Goal: Transaction & Acquisition: Purchase product/service

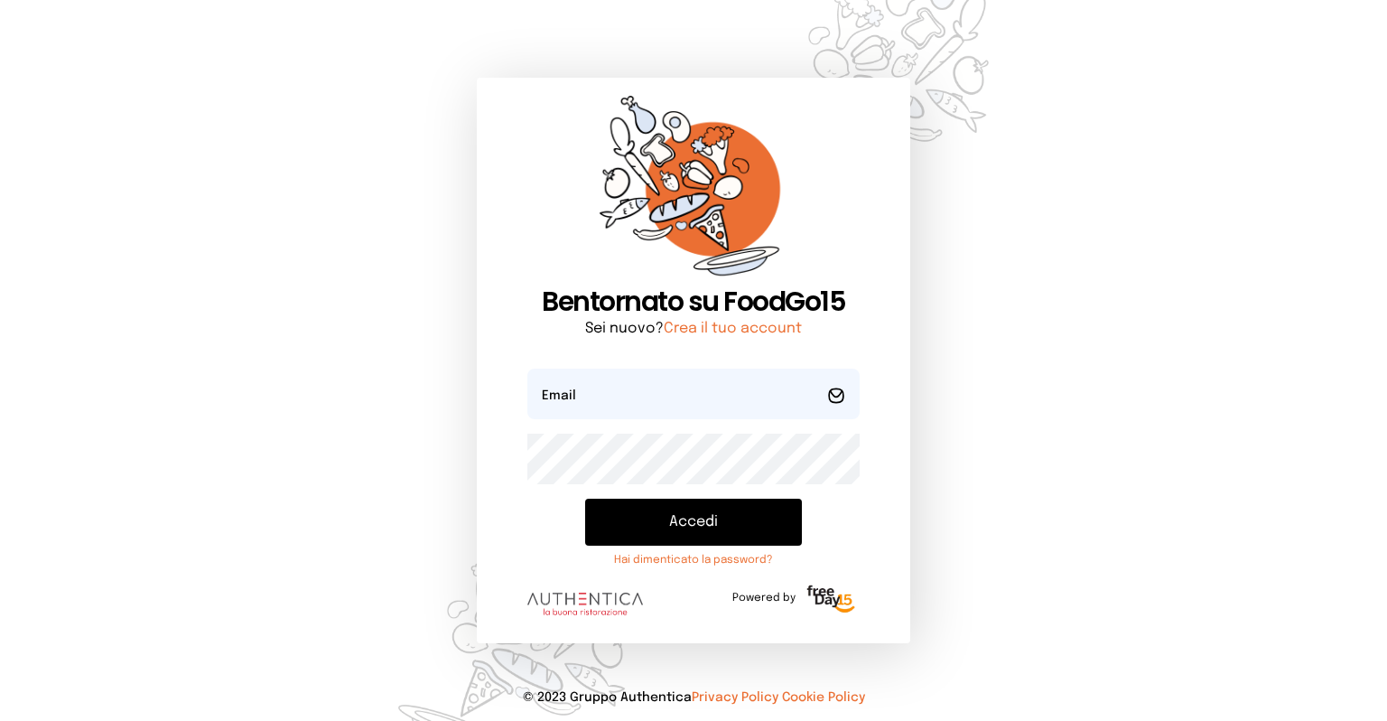
click at [631, 424] on form "Email Password Accedi Hai dimenticato la password? Powered by" at bounding box center [693, 496] width 332 height 256
click at [630, 411] on input "email" at bounding box center [693, 393] width 332 height 51
type input "**********"
click at [585, 499] on button "Accedi" at bounding box center [693, 522] width 217 height 47
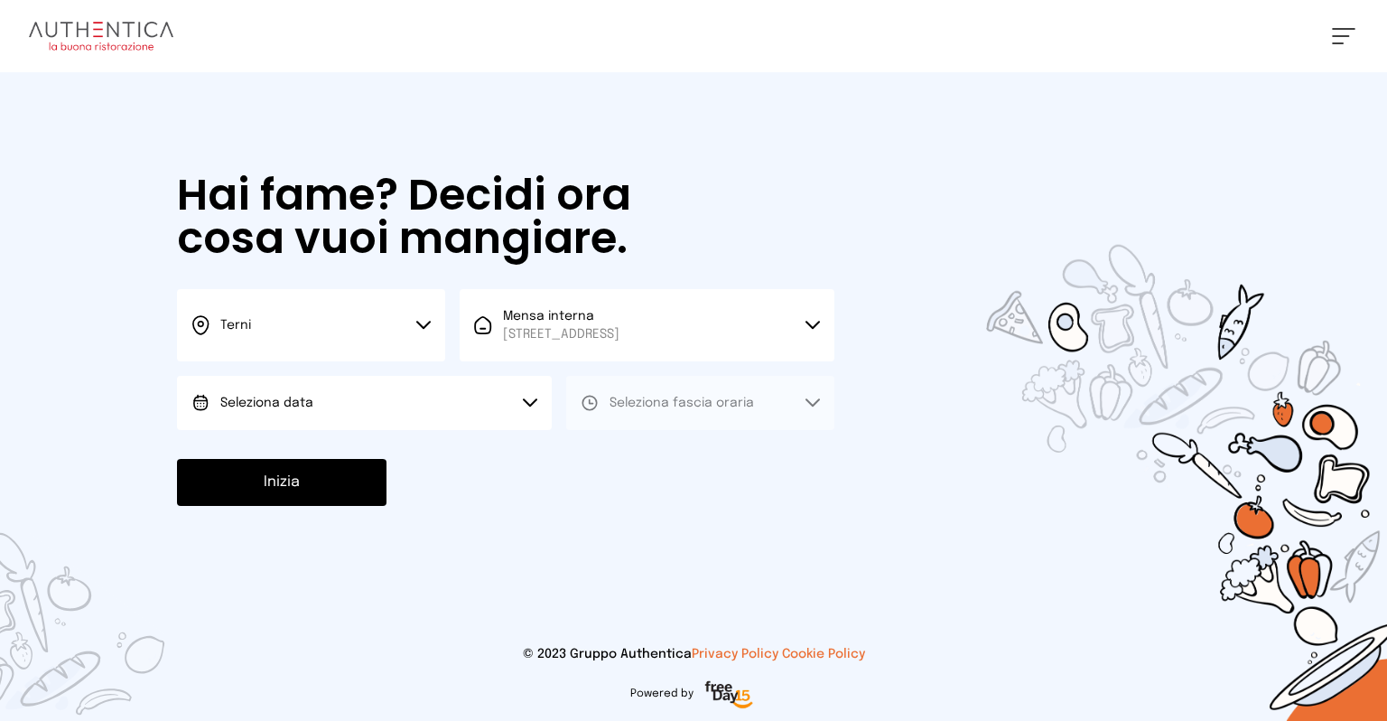
drag, startPoint x: 525, startPoint y: 403, endPoint x: 510, endPoint y: 404, distance: 14.5
click at [525, 403] on icon at bounding box center [530, 402] width 14 height 9
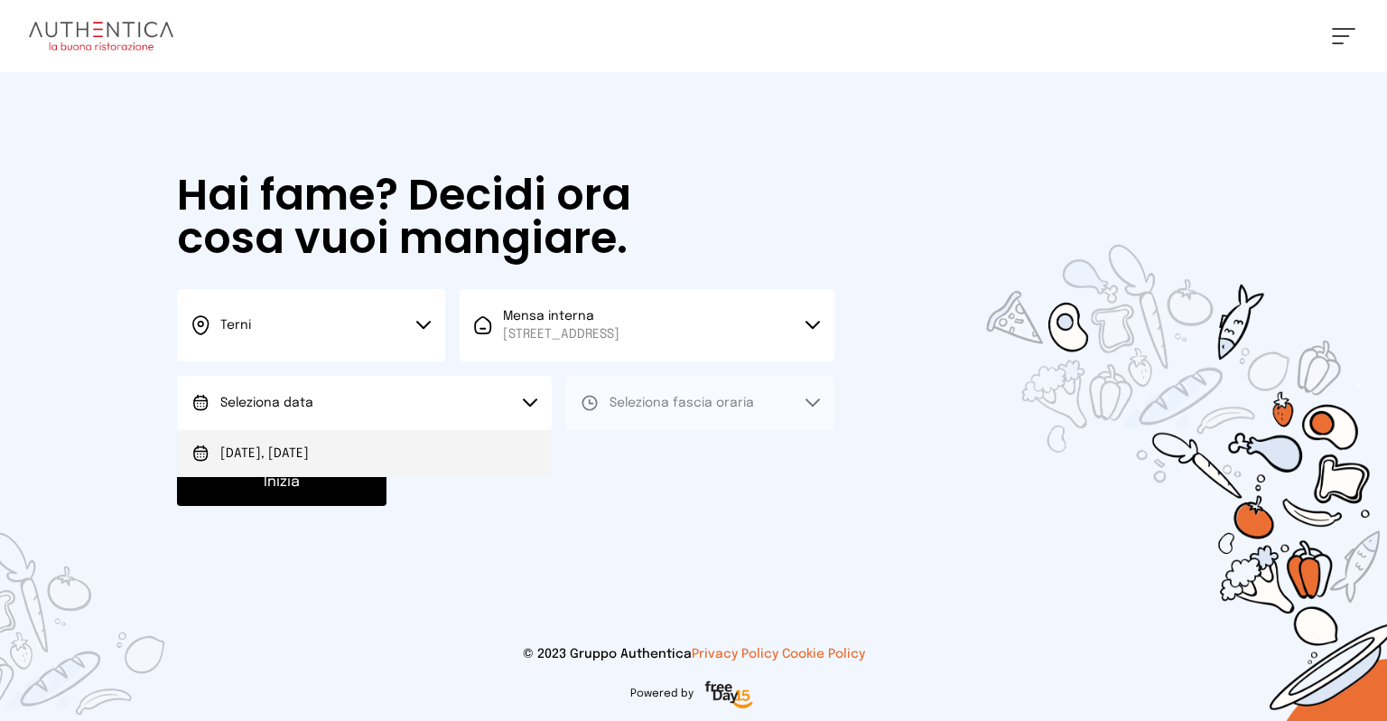
click at [280, 443] on li "[DATE], [DATE]" at bounding box center [364, 453] width 375 height 47
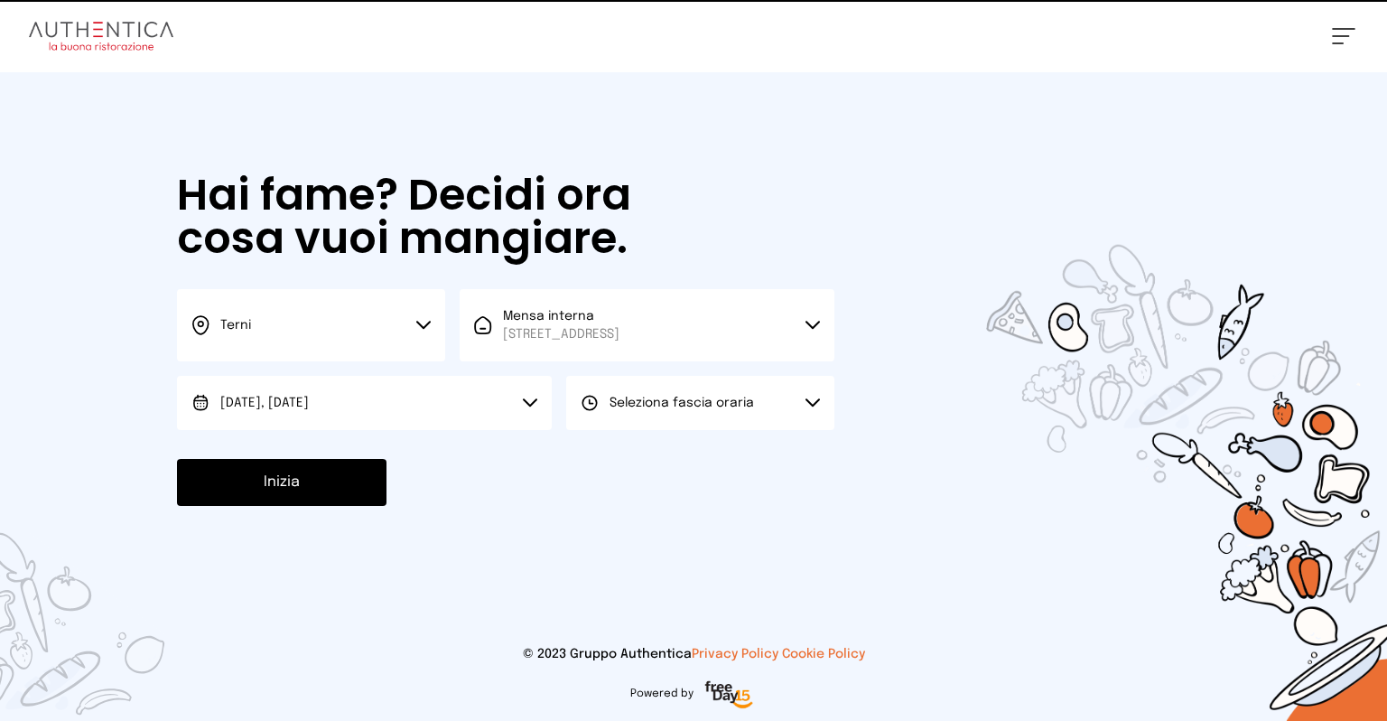
click at [680, 400] on span "Seleziona fascia oraria" at bounding box center [682, 402] width 144 height 13
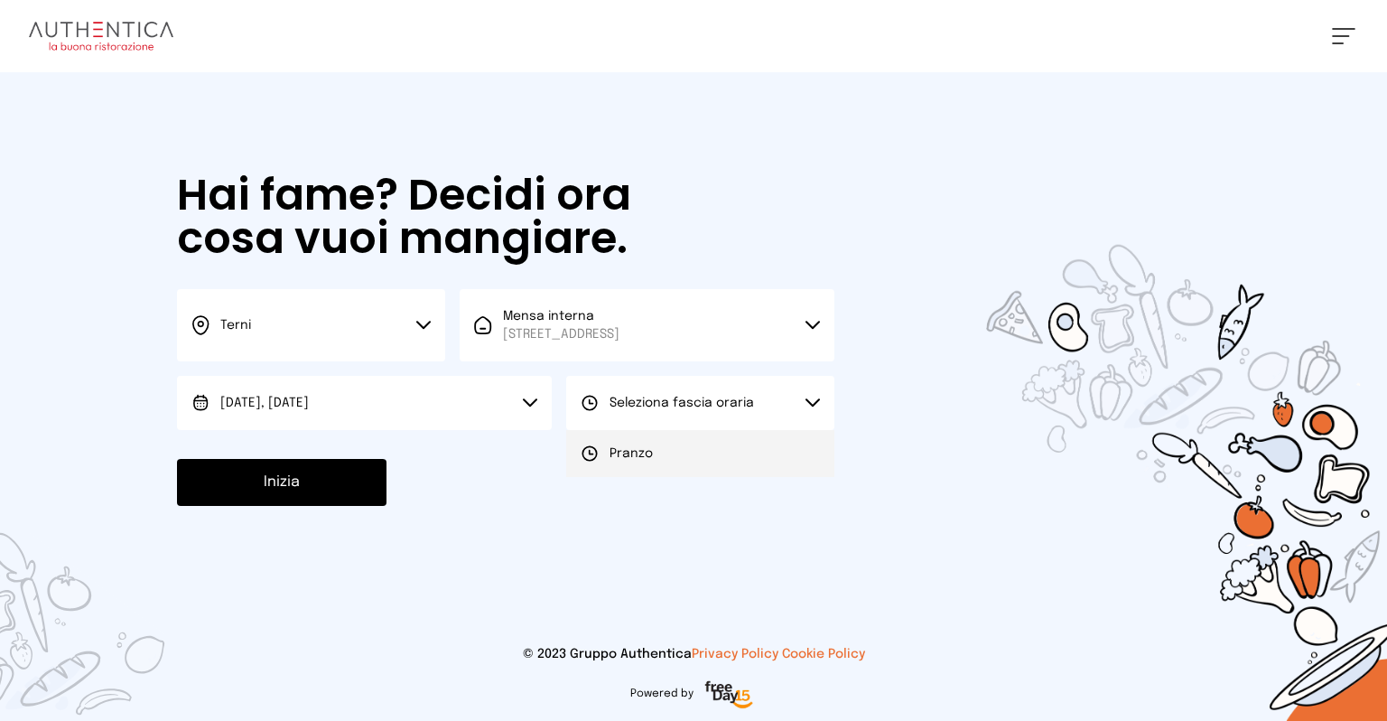
click at [612, 452] on span "Pranzo" at bounding box center [631, 453] width 43 height 18
click at [336, 454] on div "Hai fame? Decidi ora cosa vuoi mangiare. Terni Scegli la città [GEOGRAPHIC_DATA…" at bounding box center [506, 339] width 694 height 535
click at [340, 473] on button "Inizia" at bounding box center [282, 482] width 210 height 47
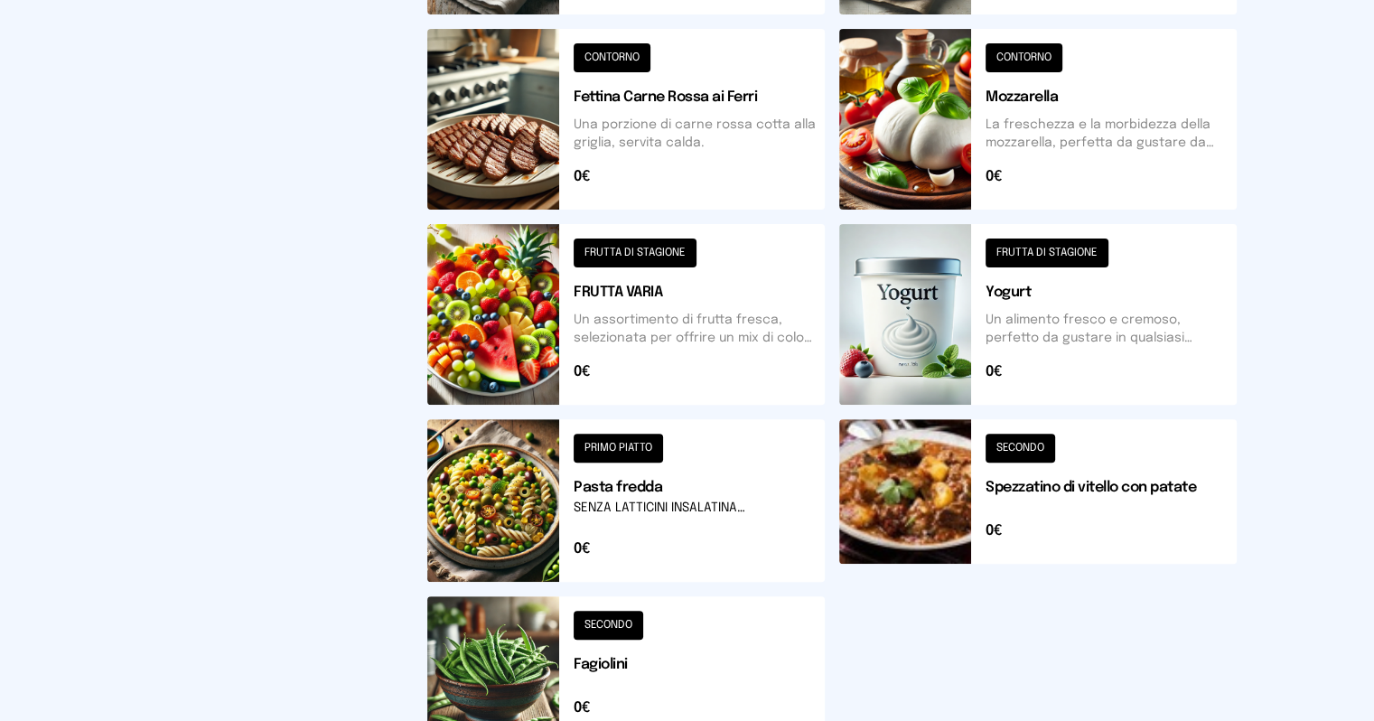
scroll to position [632, 0]
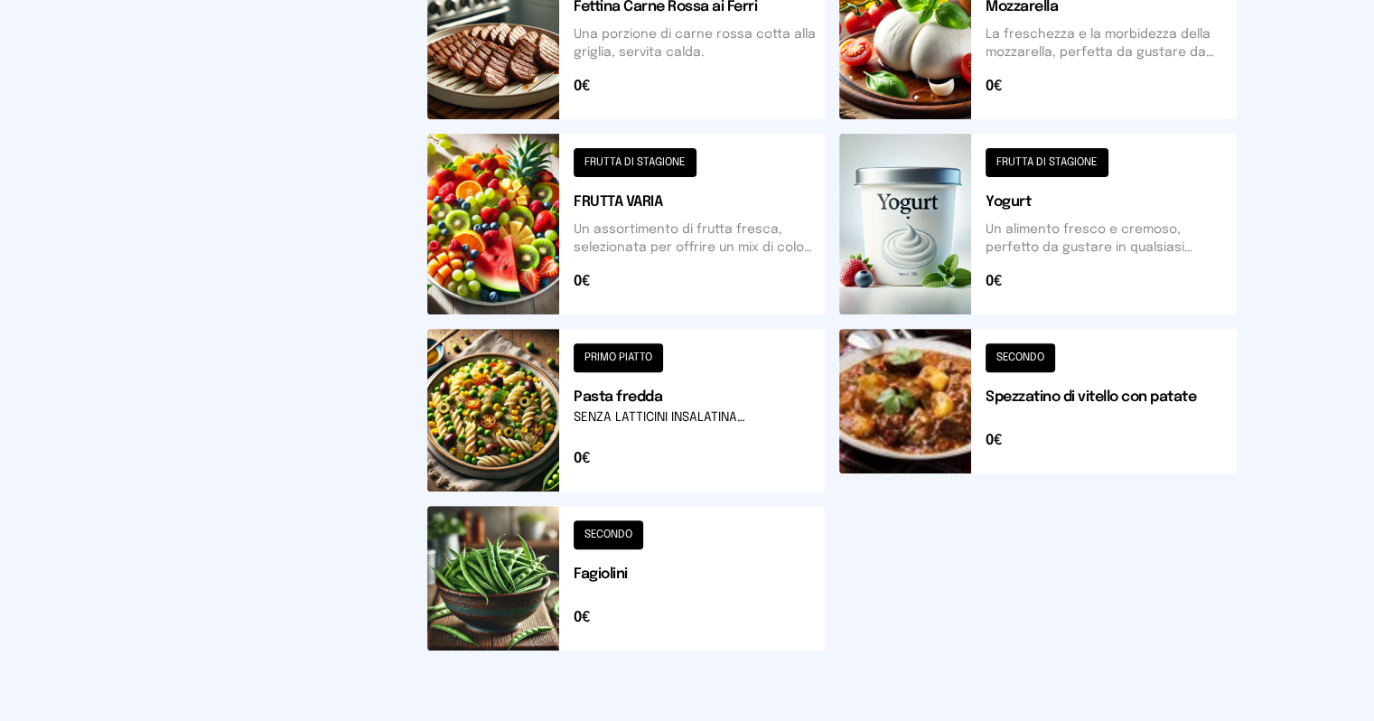
click at [825, 420] on button at bounding box center [625, 410] width 397 height 163
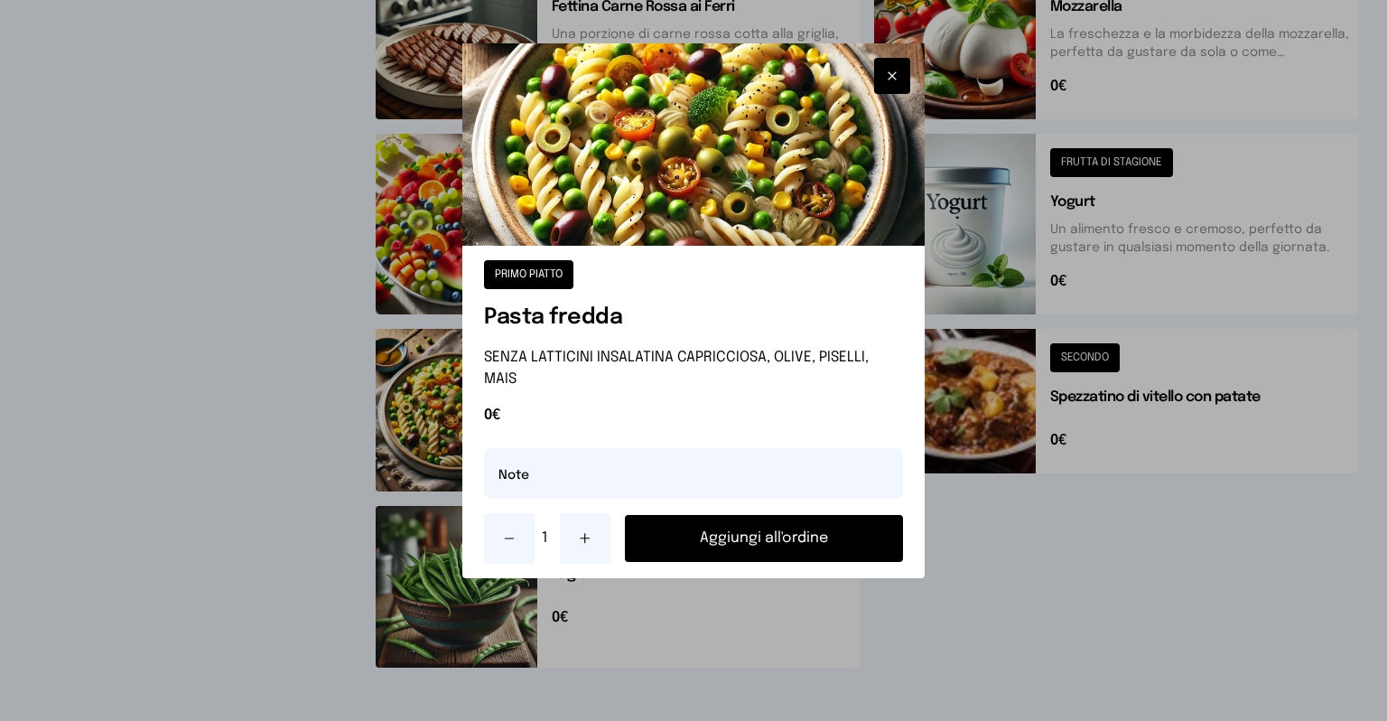
click at [715, 519] on button "Aggiungi all'ordine" at bounding box center [764, 538] width 278 height 47
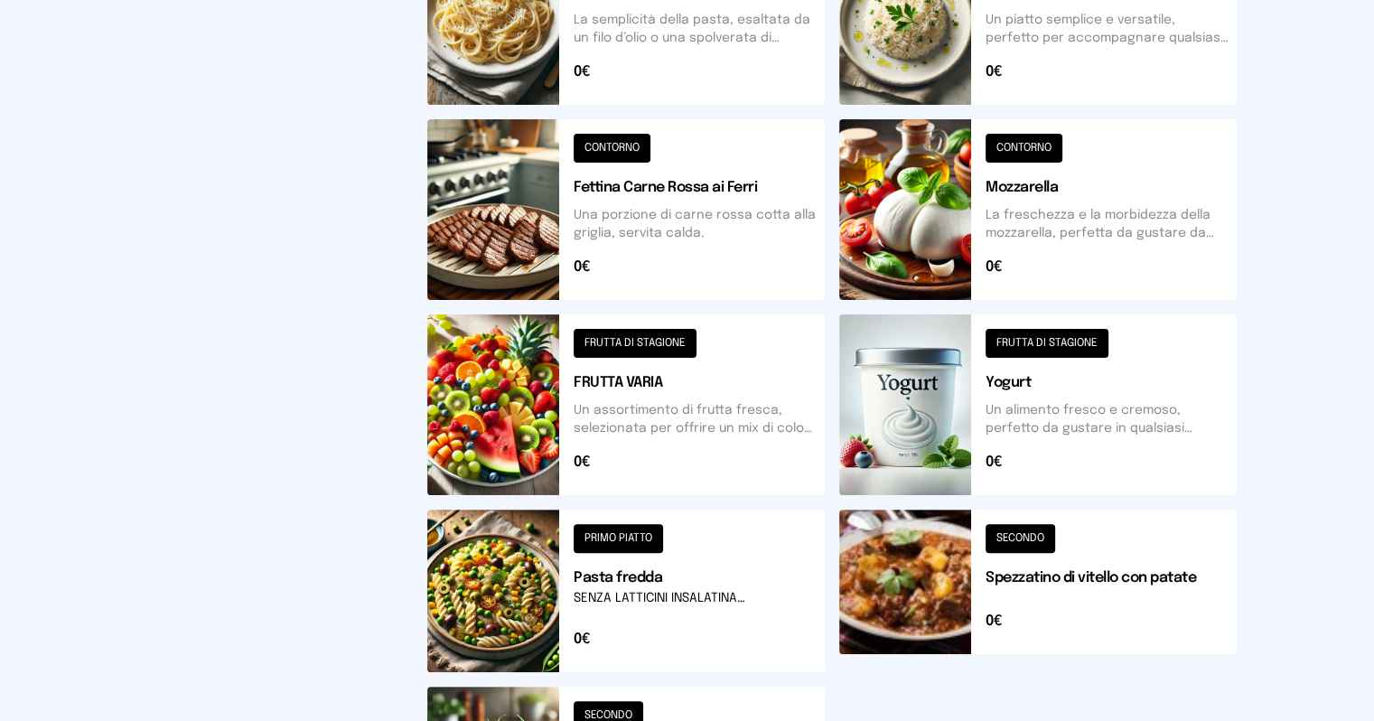
scroll to position [361, 0]
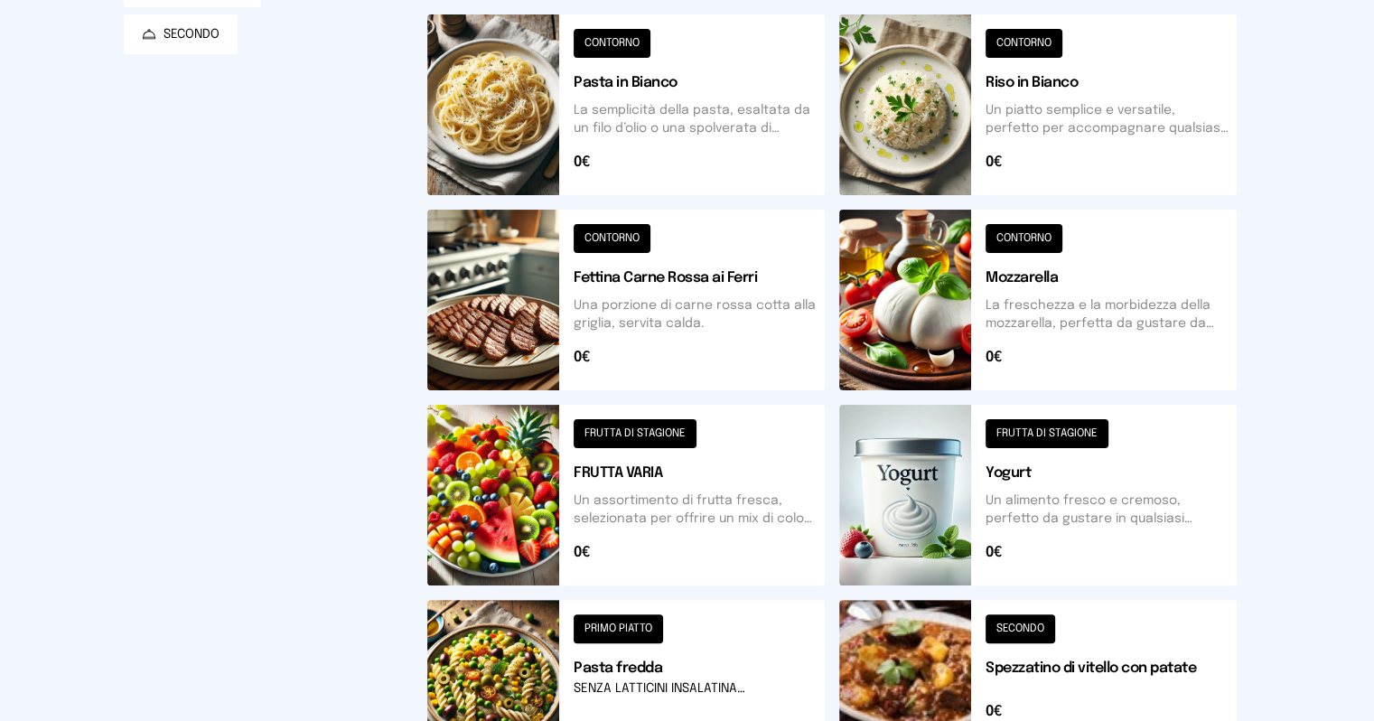
click at [459, 298] on button at bounding box center [625, 300] width 397 height 181
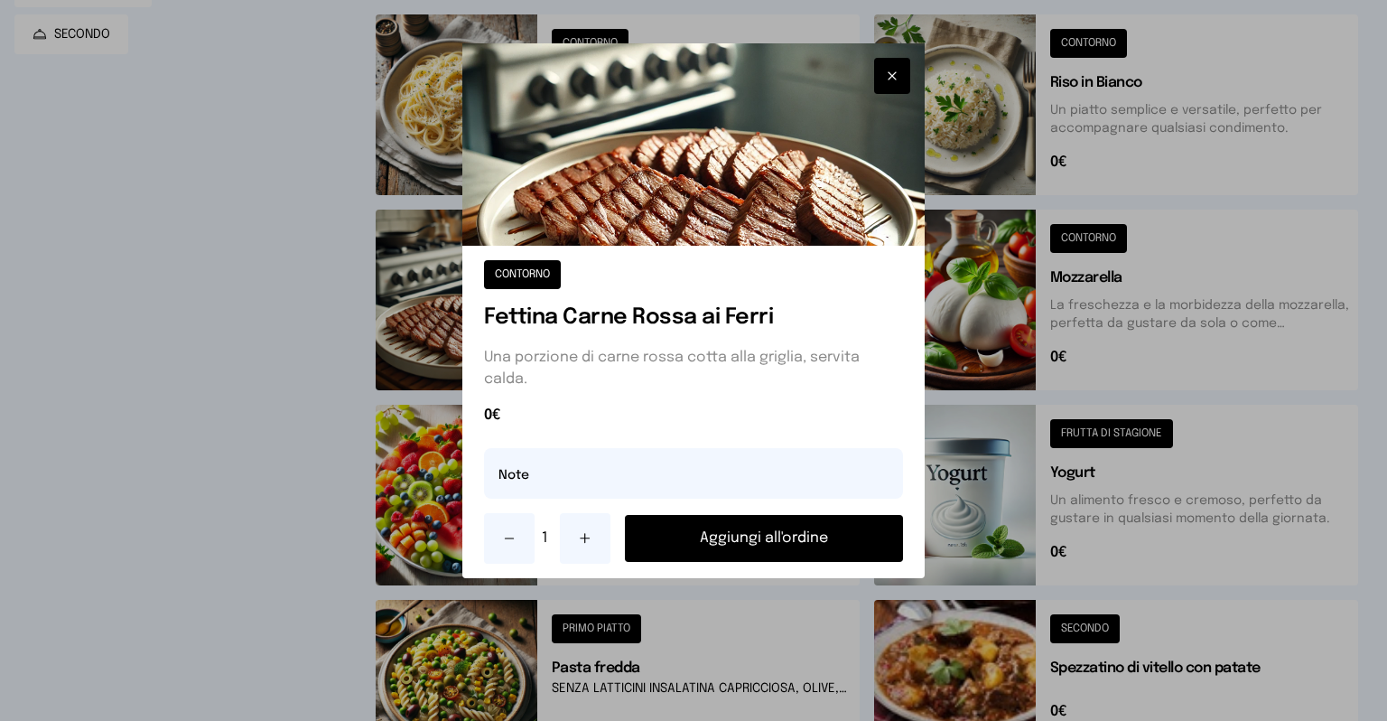
click at [730, 536] on button "Aggiungi all'ordine" at bounding box center [764, 538] width 278 height 47
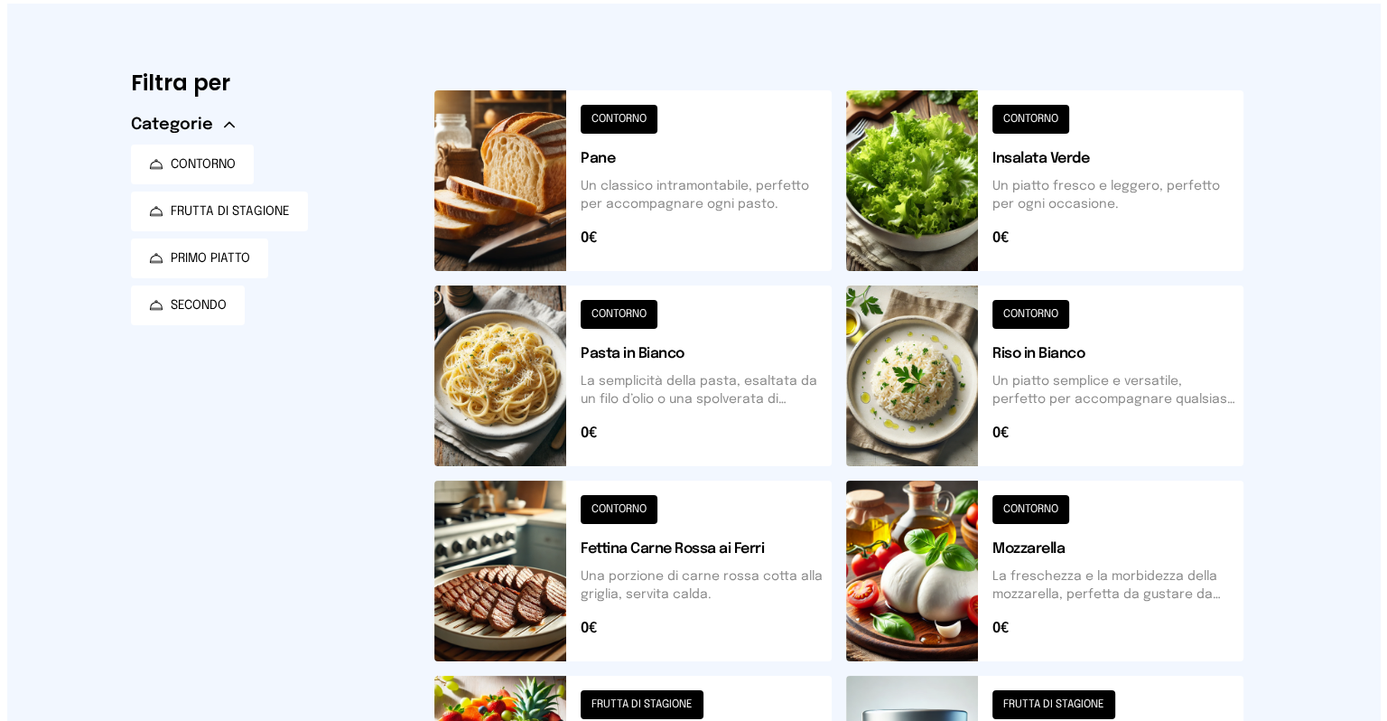
scroll to position [0, 0]
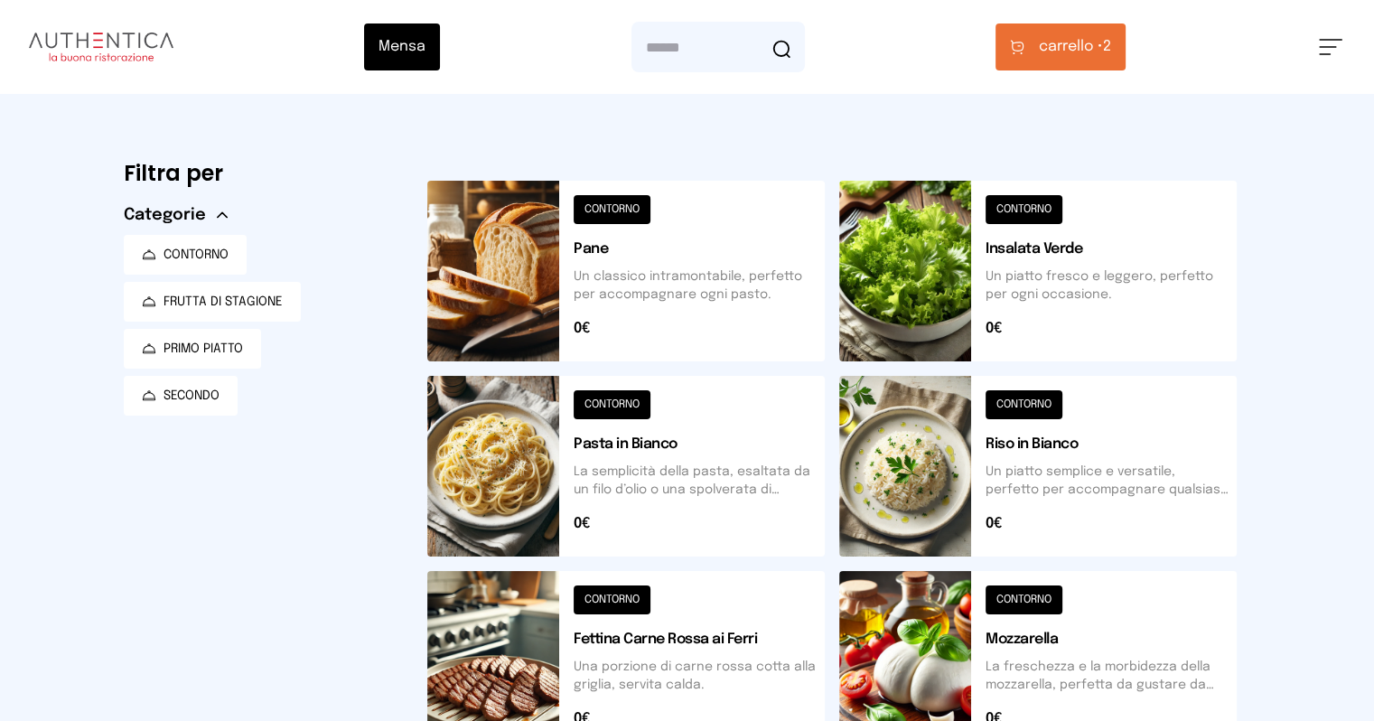
click at [1103, 51] on span "carrello •" at bounding box center [1071, 47] width 64 height 22
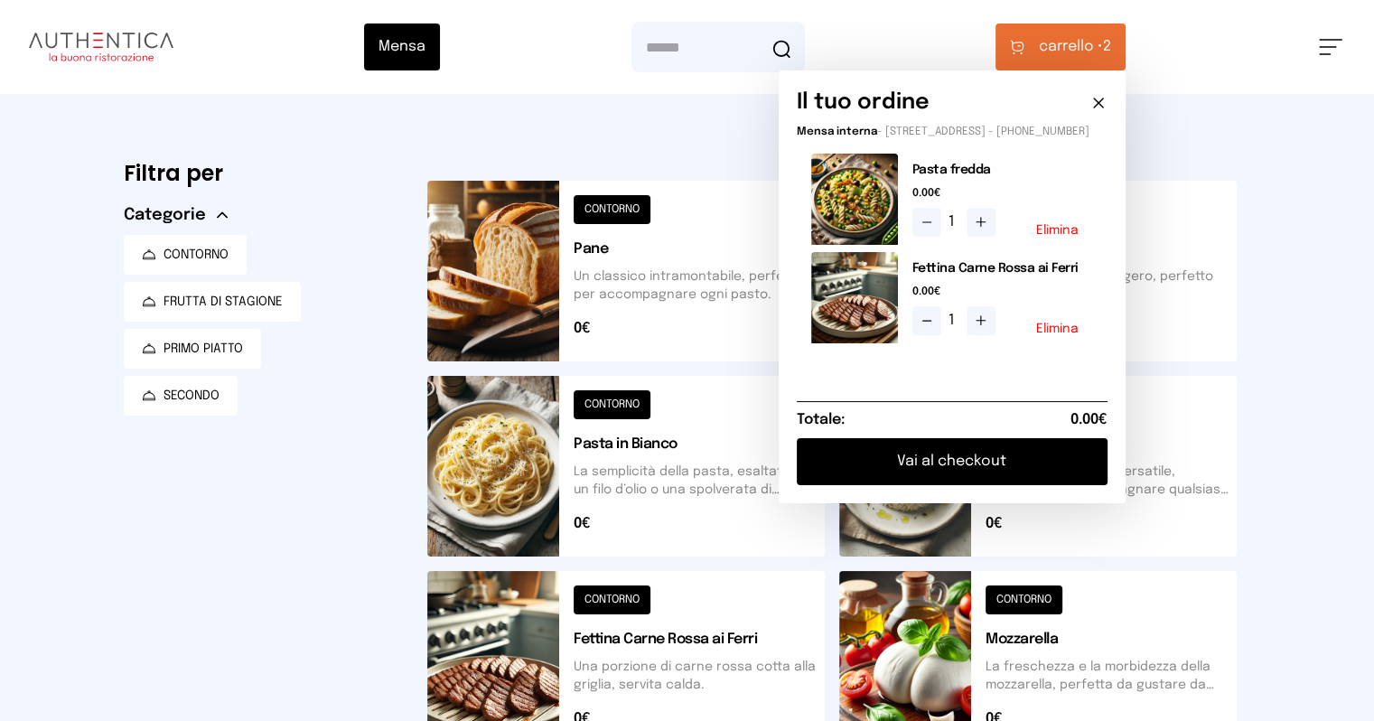
click at [1014, 470] on button "Vai al checkout" at bounding box center [952, 461] width 311 height 47
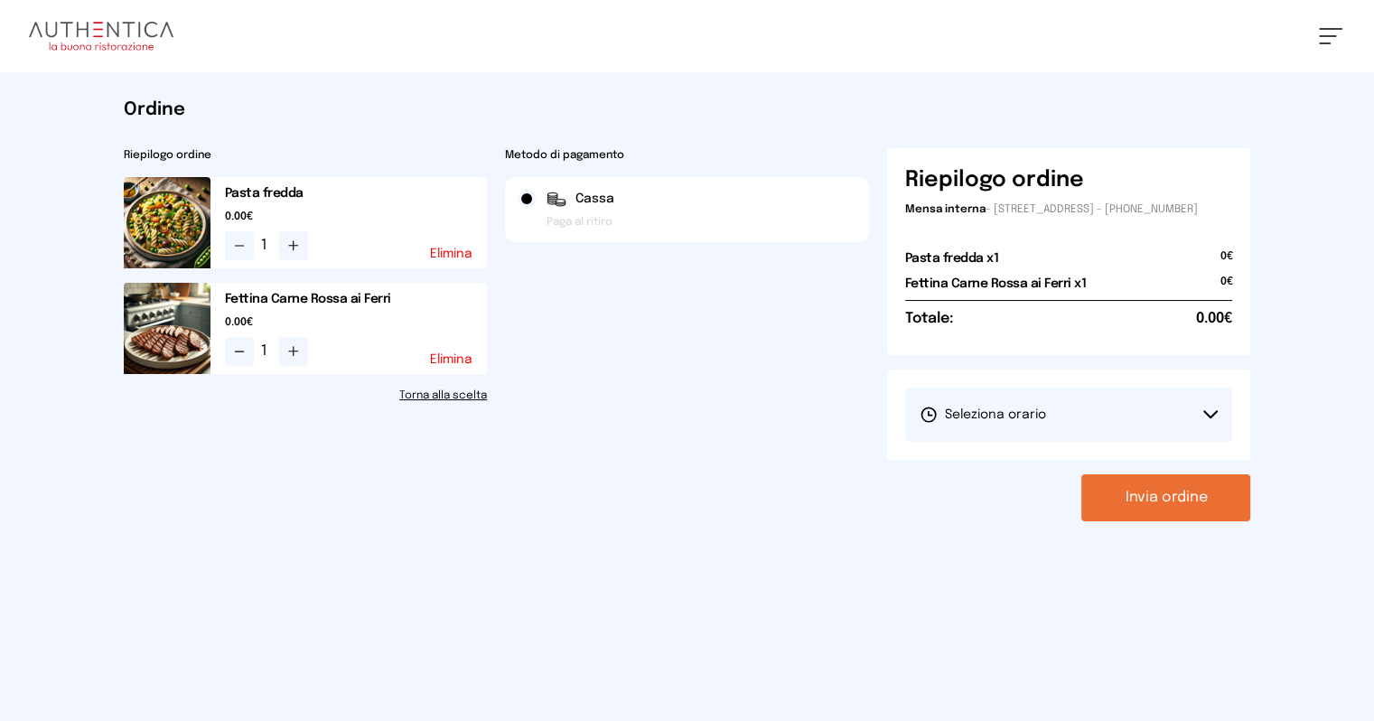
click at [1233, 425] on button "Seleziona orario" at bounding box center [1069, 414] width 328 height 54
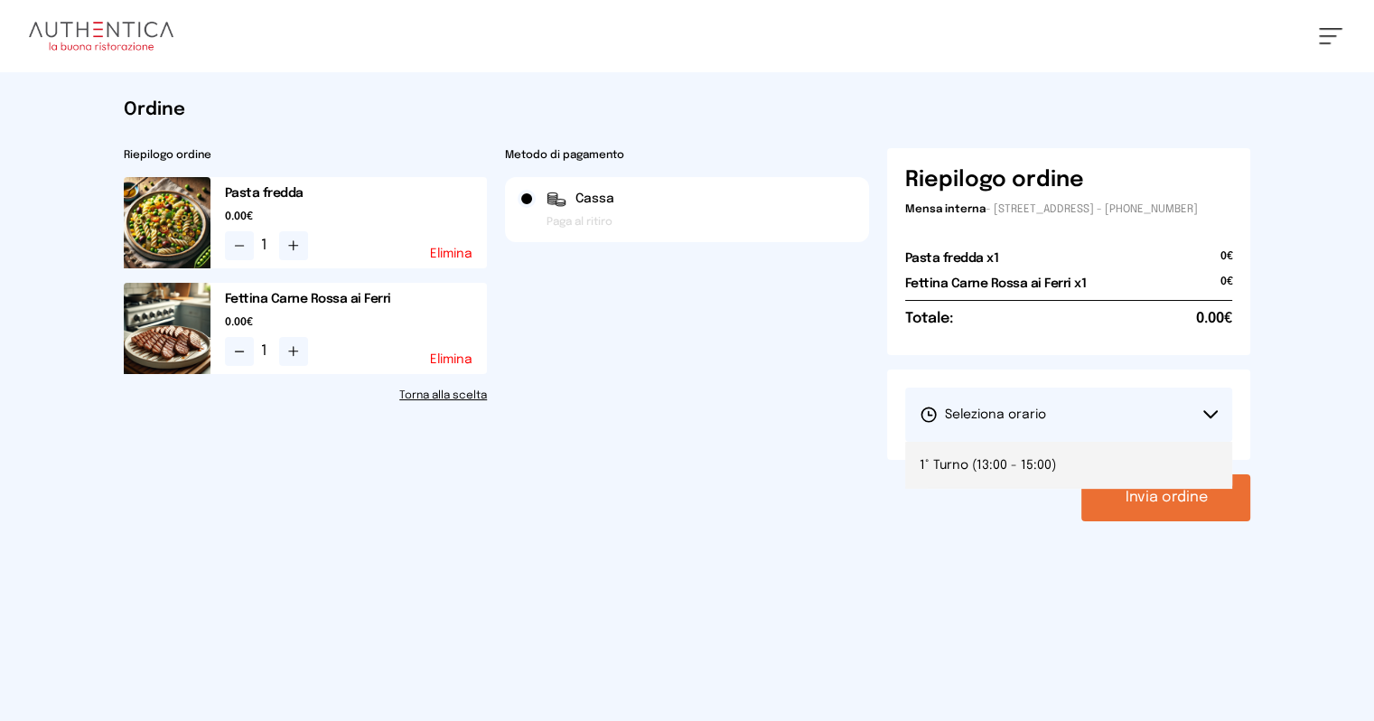
click at [1040, 474] on span "1° Turno (13:00 - 15:00)" at bounding box center [987, 465] width 136 height 18
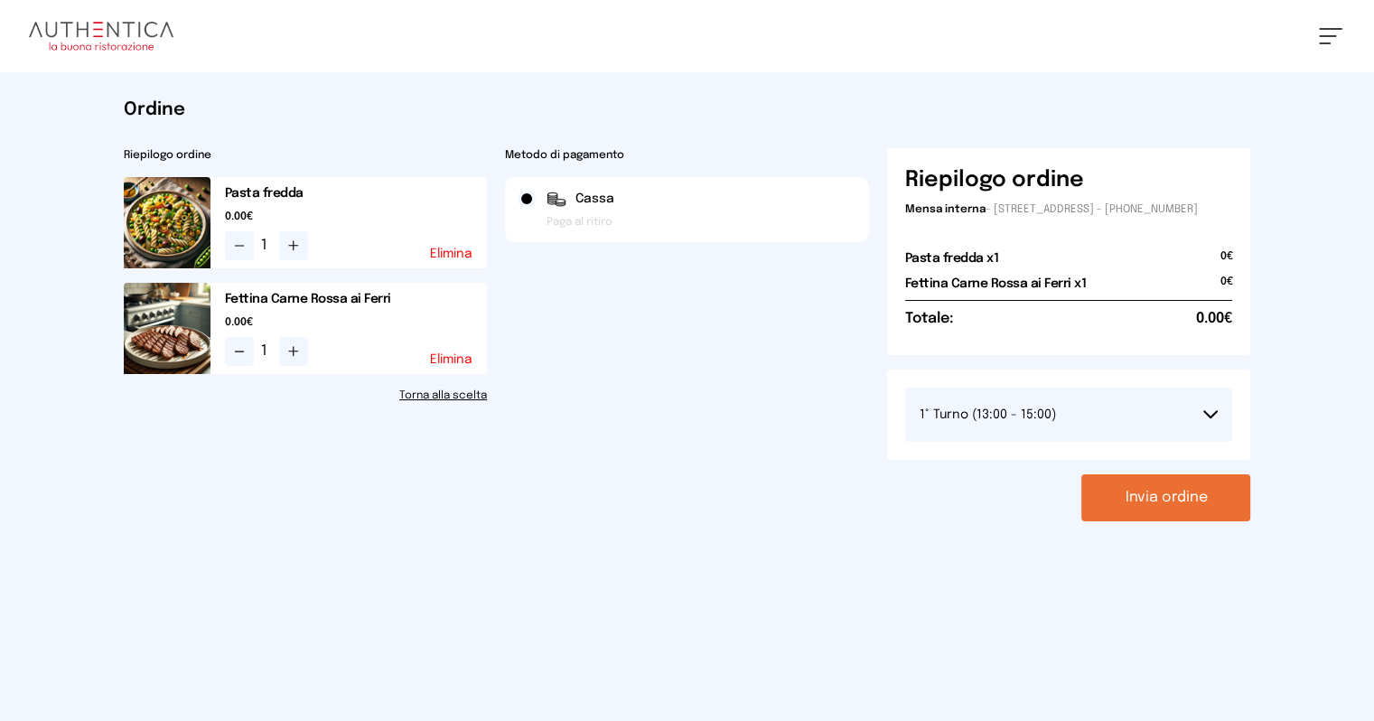
click at [1250, 508] on button "Invia ordine" at bounding box center [1165, 497] width 169 height 47
